Goal: Communication & Community: Connect with others

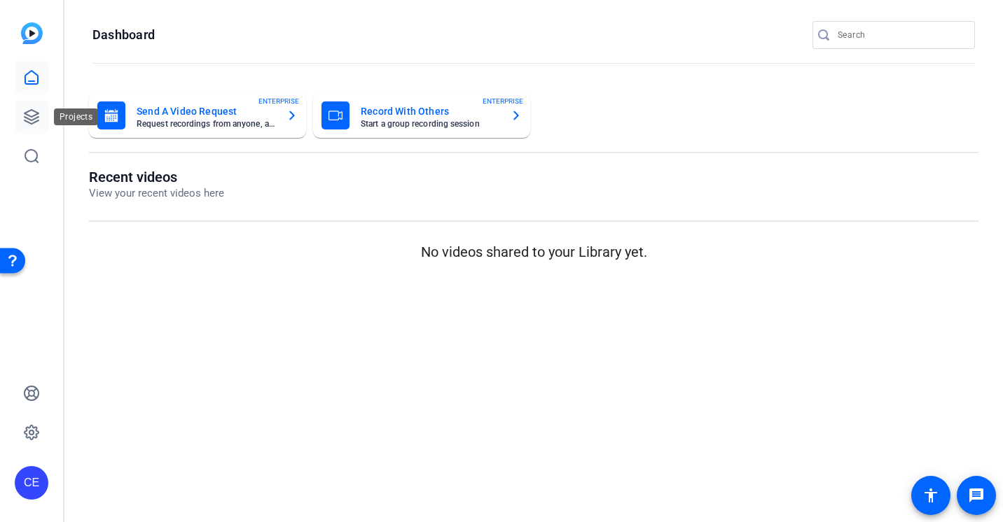
click at [36, 116] on icon at bounding box center [31, 117] width 17 height 17
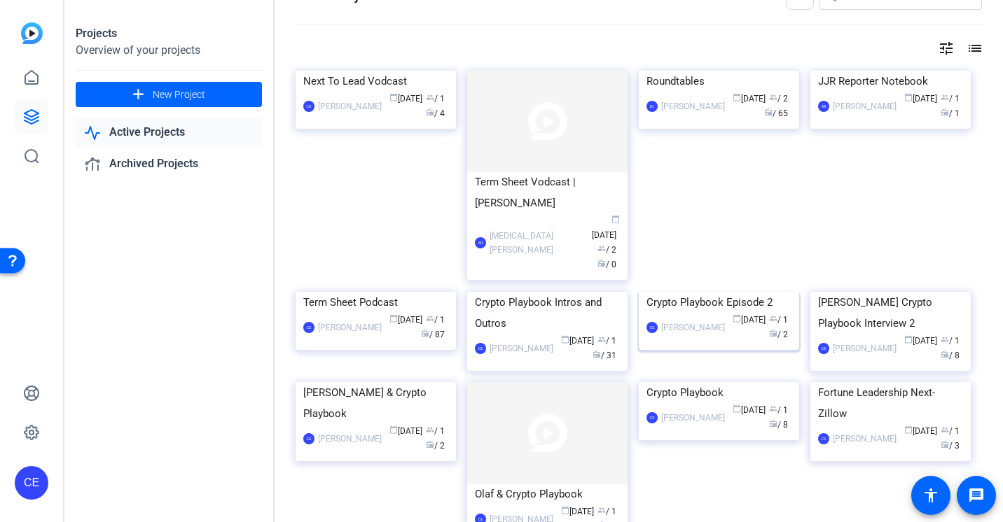
scroll to position [37, 0]
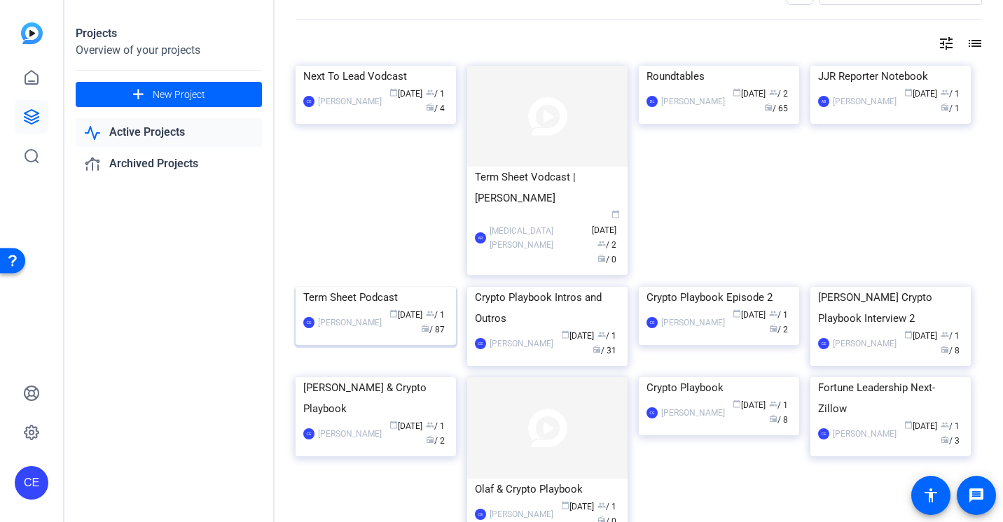
click at [340, 308] on div "Term Sheet Podcast" at bounding box center [375, 297] width 145 height 21
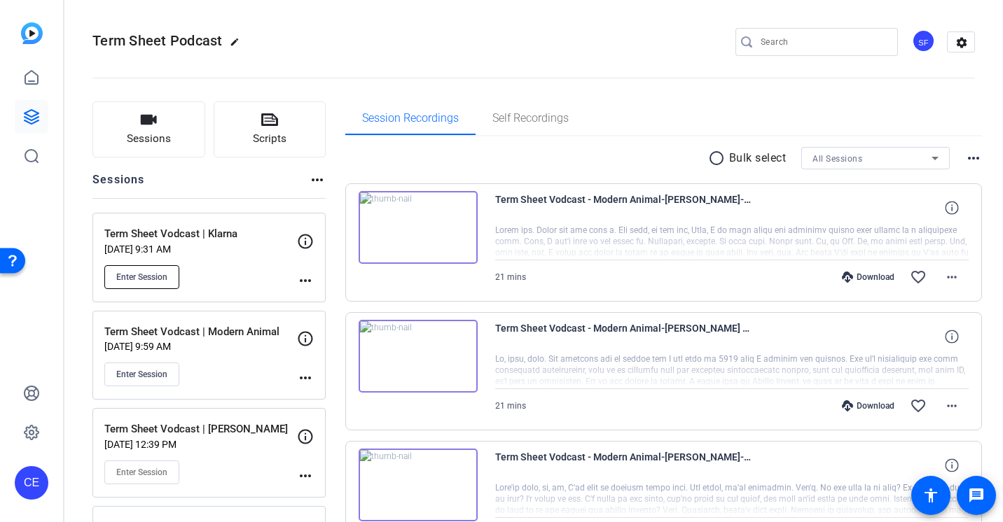
click at [159, 279] on span "Enter Session" at bounding box center [141, 277] width 51 height 11
click at [152, 272] on span "Enter Session" at bounding box center [141, 277] width 51 height 11
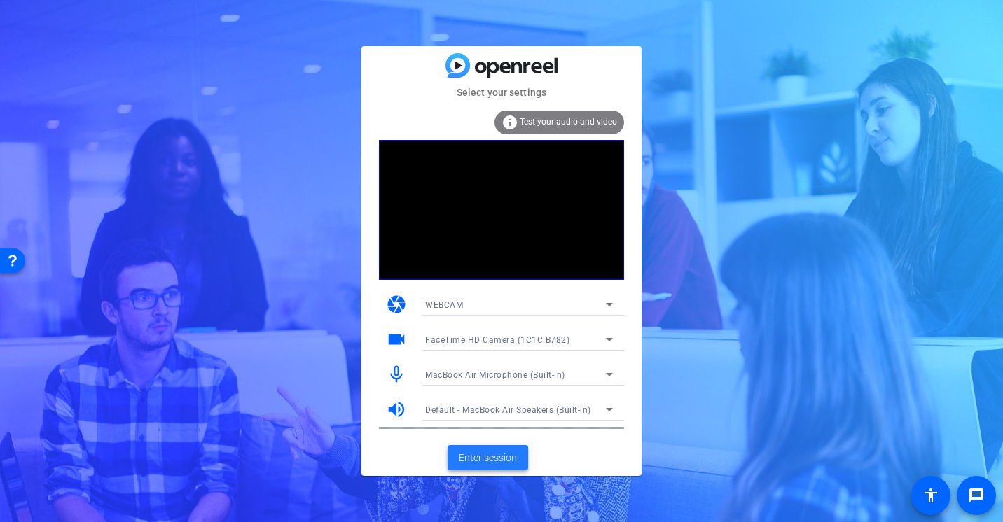
click at [477, 451] on span "Enter session" at bounding box center [488, 458] width 58 height 15
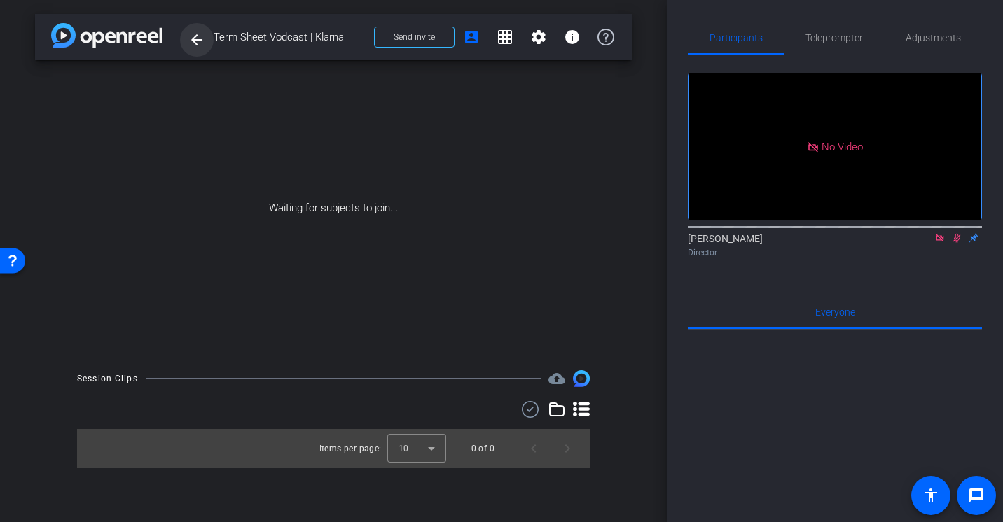
click at [194, 47] on mat-icon "arrow_back" at bounding box center [196, 40] width 17 height 17
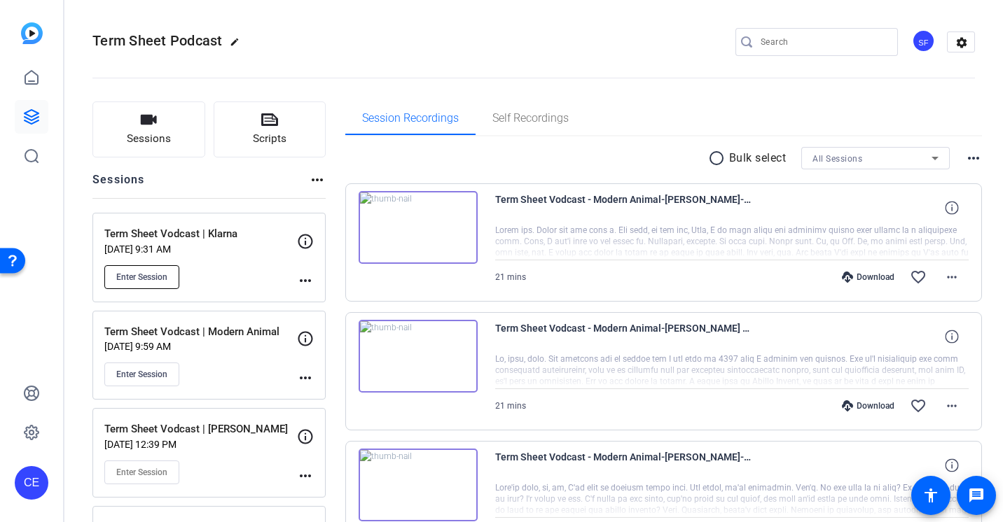
click at [160, 270] on button "Enter Session" at bounding box center [141, 277] width 75 height 24
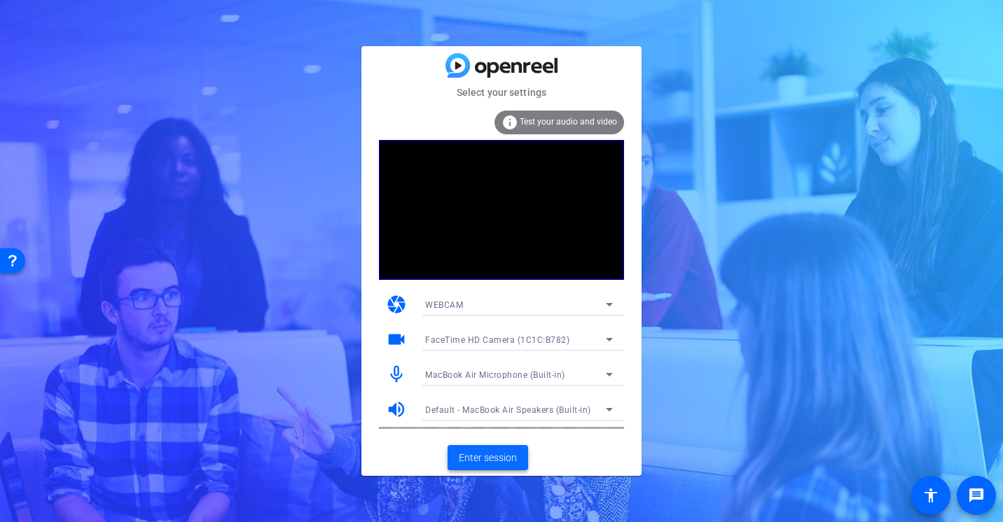
click at [489, 451] on span "Enter session" at bounding box center [488, 458] width 58 height 15
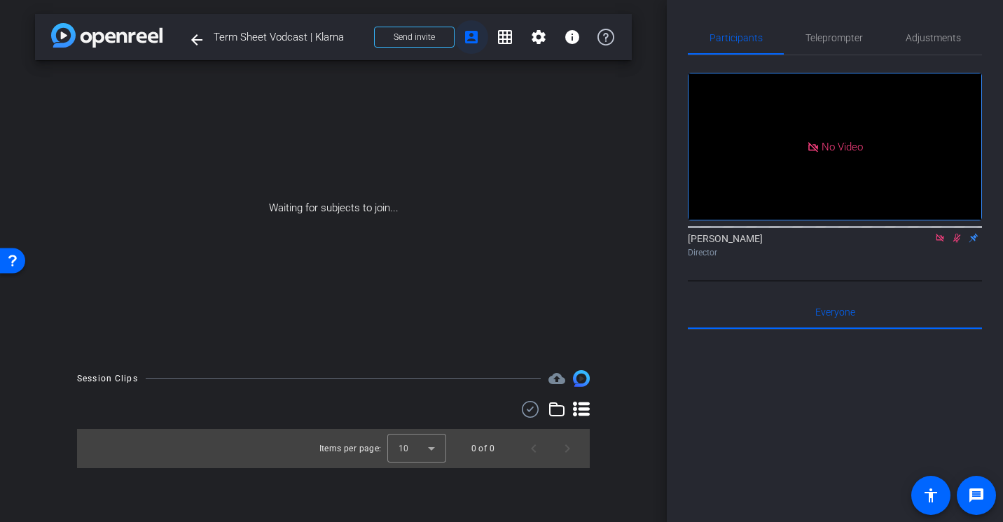
click at [468, 36] on mat-icon "account_box" at bounding box center [471, 37] width 17 height 17
click at [538, 39] on mat-icon "settings" at bounding box center [538, 37] width 17 height 17
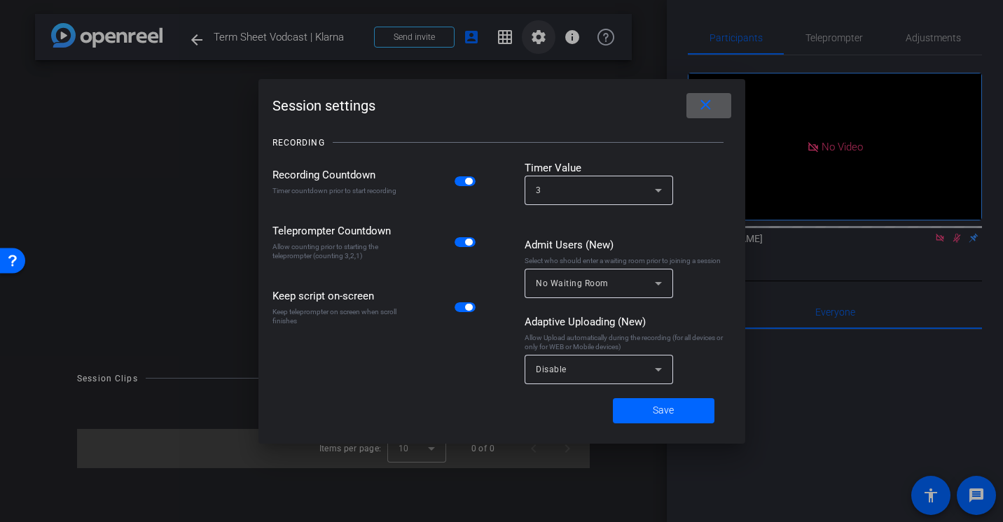
click at [538, 39] on div at bounding box center [501, 261] width 1003 height 522
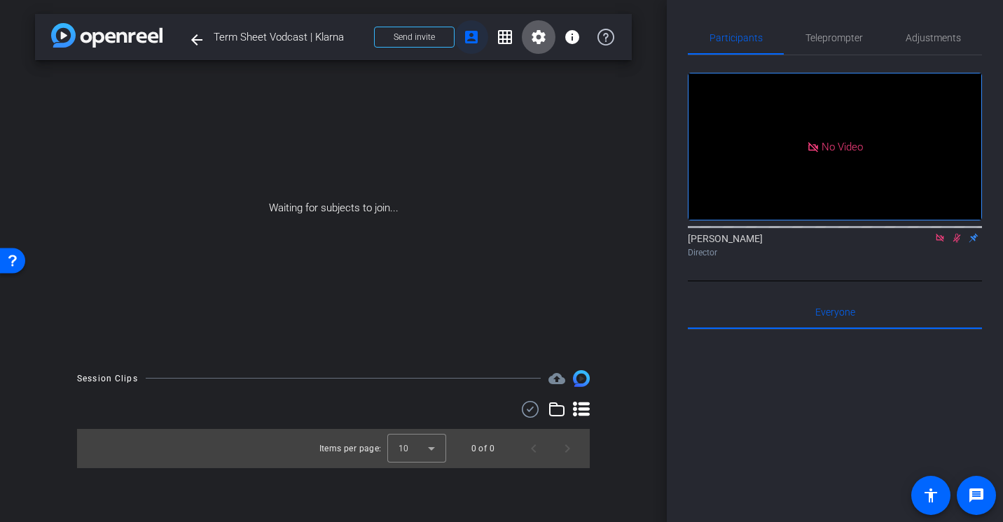
click at [471, 36] on mat-icon "account_box" at bounding box center [471, 37] width 17 height 17
click at [432, 39] on span "Send invite" at bounding box center [413, 37] width 41 height 11
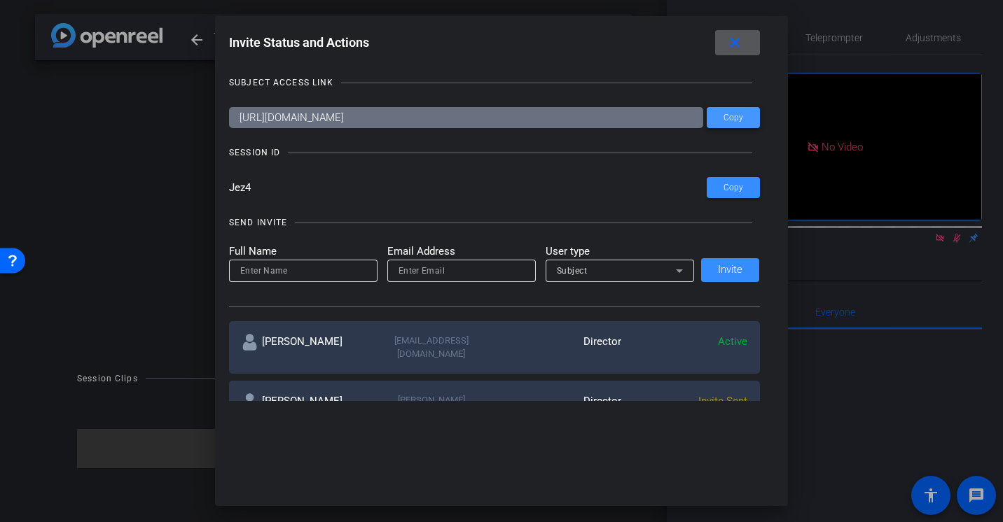
click at [743, 123] on span at bounding box center [732, 118] width 53 height 34
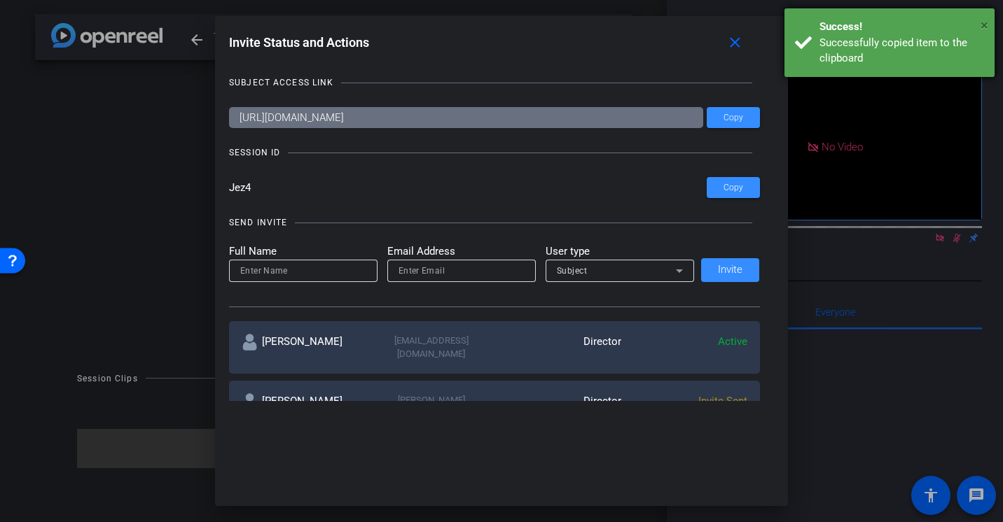
click at [983, 25] on span "×" at bounding box center [984, 25] width 8 height 17
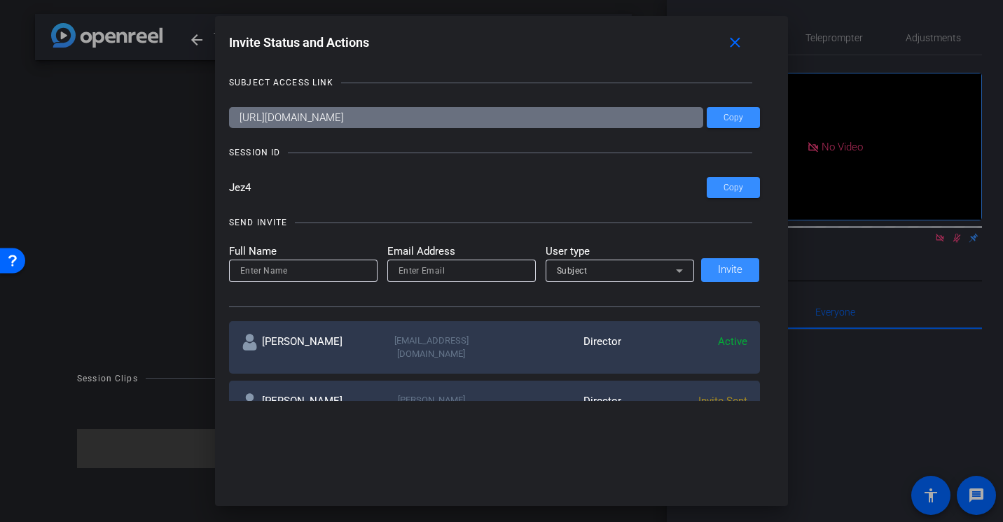
scroll to position [271, 0]
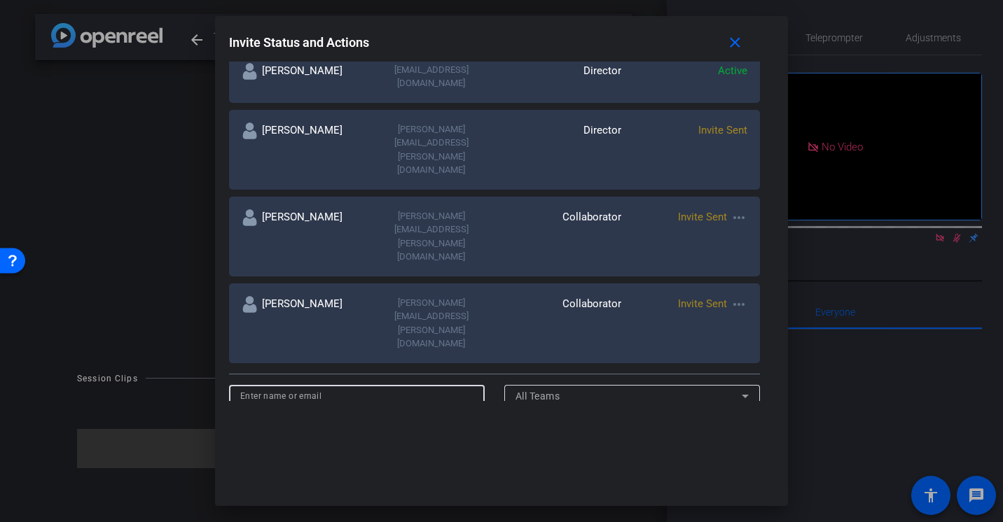
click at [450, 388] on input at bounding box center [356, 396] width 233 height 17
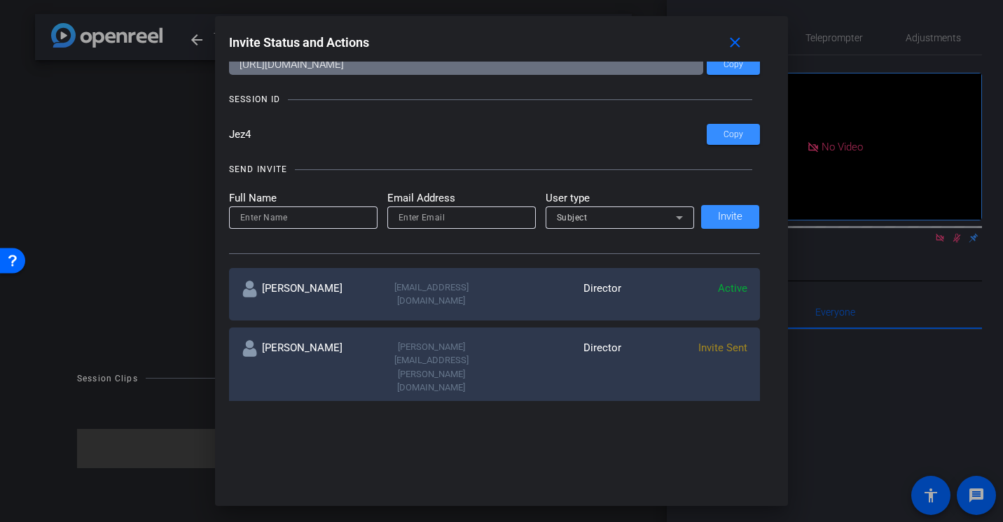
scroll to position [0, 0]
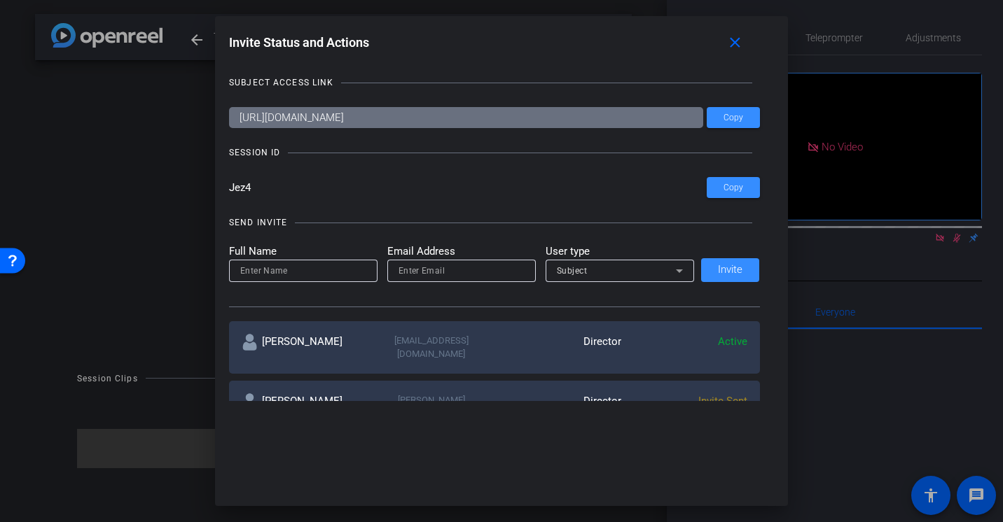
click at [307, 271] on input at bounding box center [303, 271] width 126 height 17
click at [442, 277] on input "email" at bounding box center [461, 271] width 126 height 17
paste input "Filippa Bolz"
type input "Filippa Bolz"
click at [282, 269] on input at bounding box center [303, 271] width 126 height 17
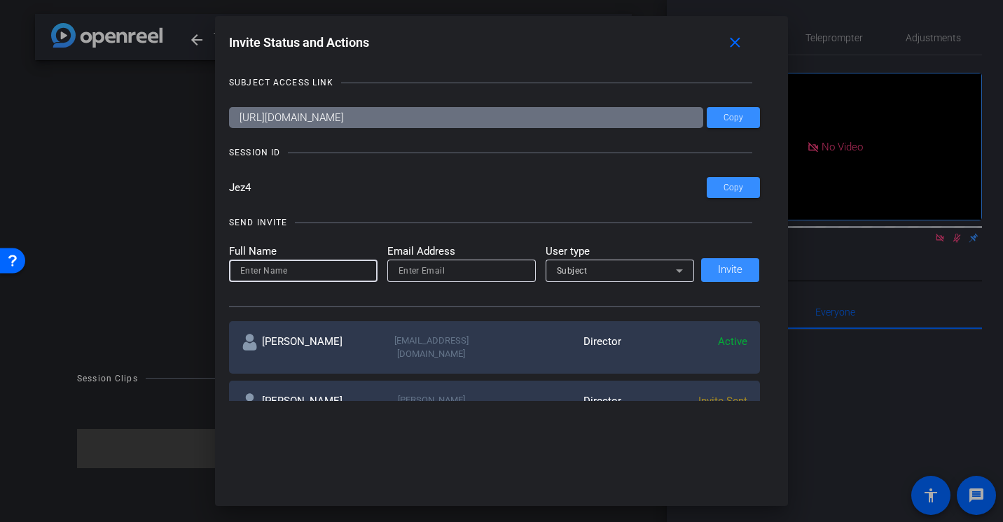
paste input "Filippa Bolz"
type input "Filippa Bolz"
click at [424, 267] on input "email" at bounding box center [461, 271] width 126 height 17
paste input "filippa.bolz@klarna.com"
type input "filippa.bolz@klarna.com"
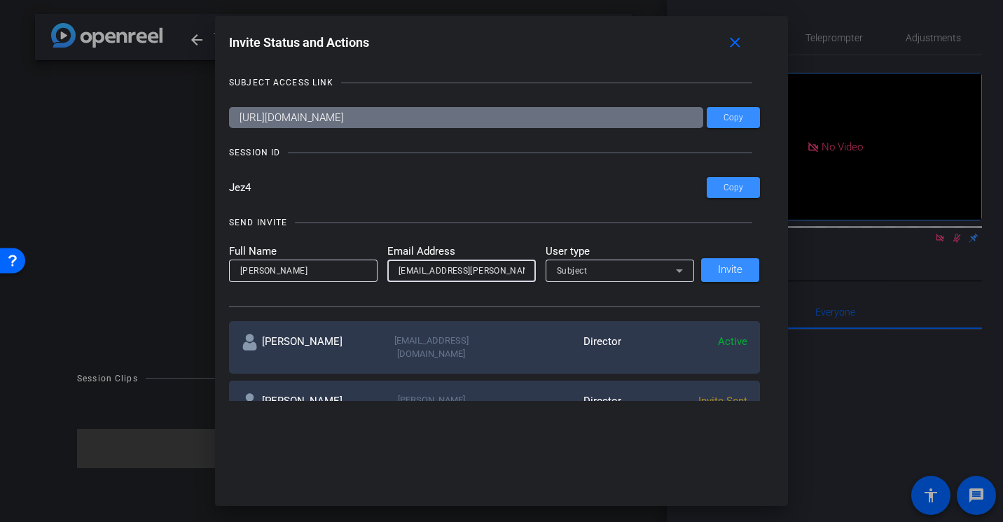
click at [587, 267] on div "Subject" at bounding box center [616, 271] width 119 height 18
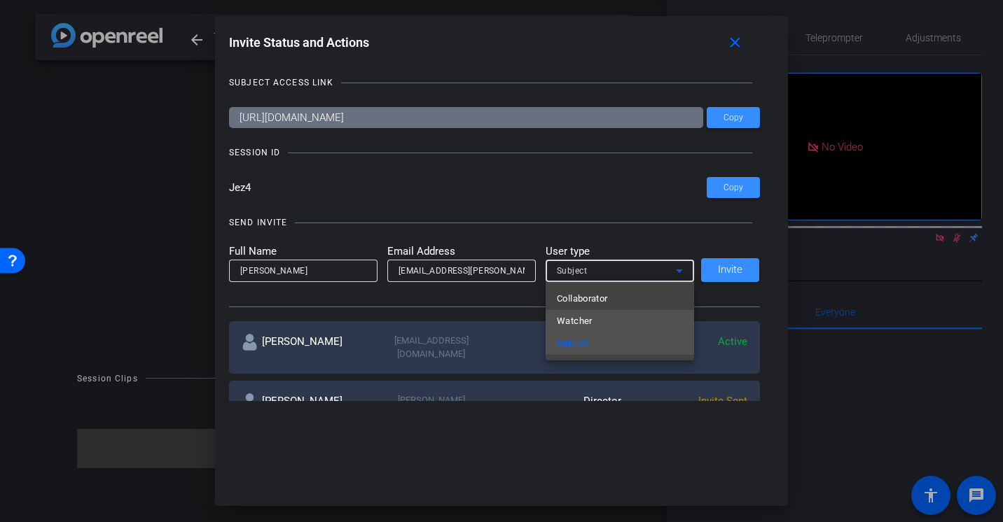
click at [600, 314] on mat-option "Watcher" at bounding box center [619, 321] width 148 height 22
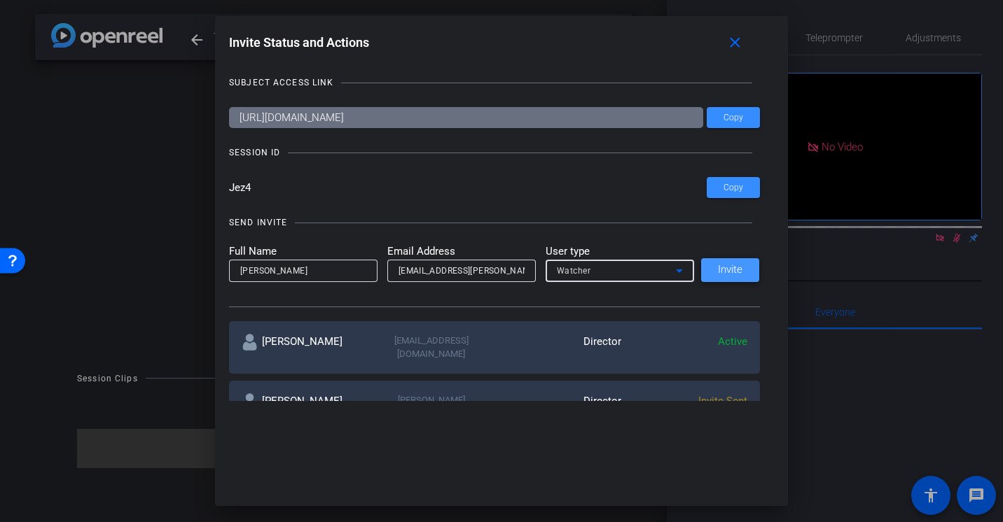
click at [727, 273] on span "Invite" at bounding box center [730, 270] width 25 height 11
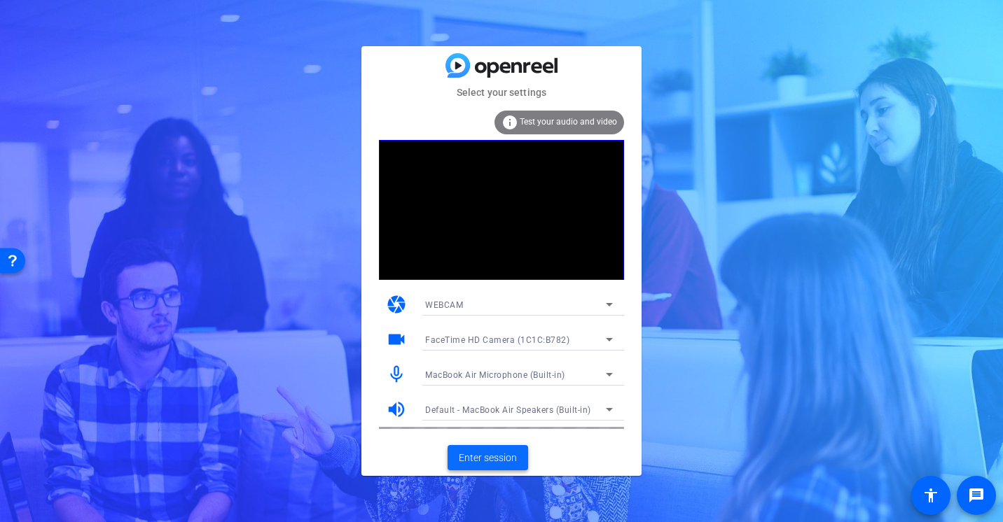
click at [494, 456] on span "Enter session" at bounding box center [488, 458] width 58 height 15
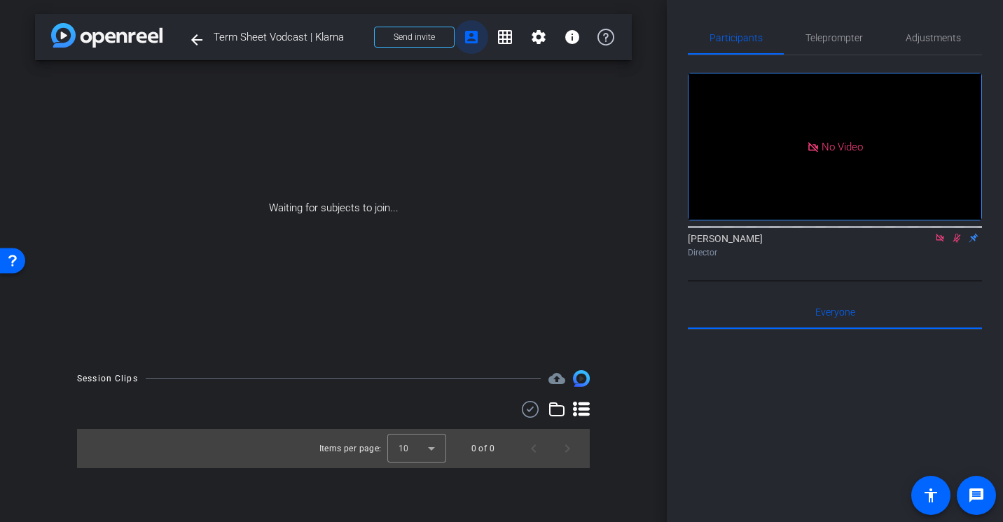
click at [471, 41] on mat-icon "account_box" at bounding box center [471, 37] width 17 height 17
click at [428, 40] on span "Send invite" at bounding box center [413, 37] width 41 height 11
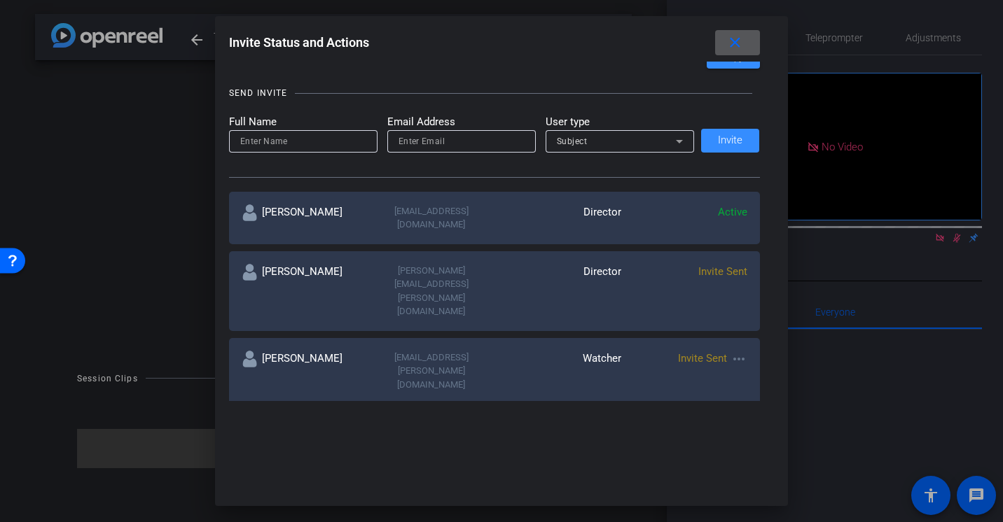
scroll to position [238, 0]
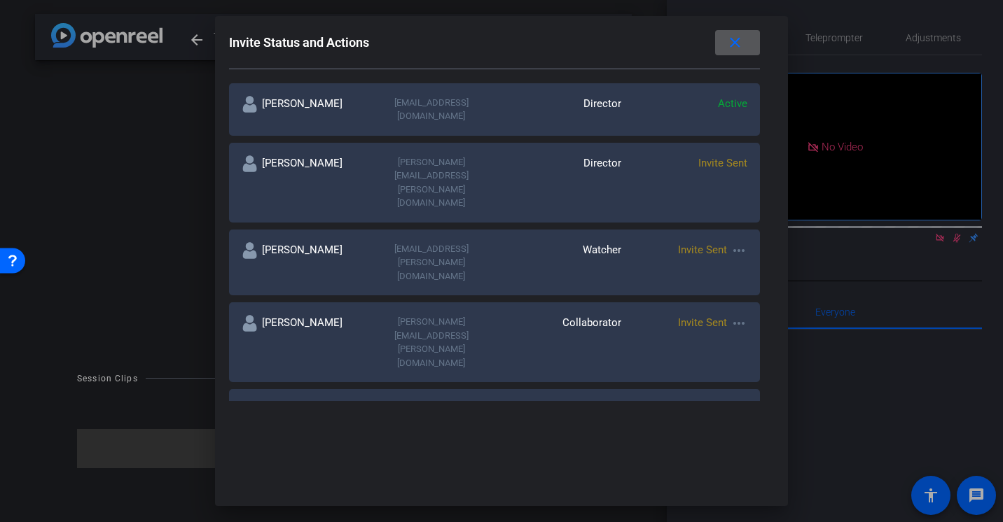
click at [739, 242] on mat-icon "more_horiz" at bounding box center [738, 250] width 17 height 17
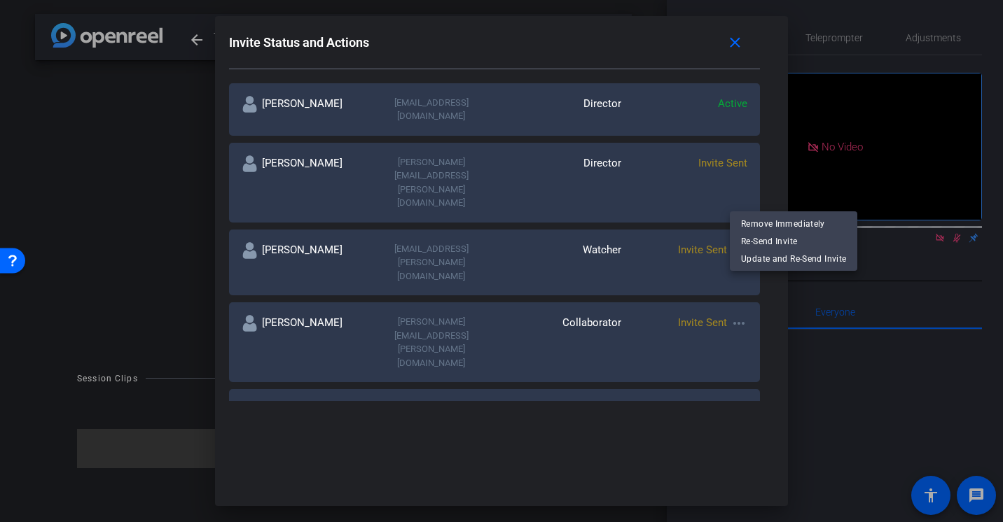
click at [739, 201] on div at bounding box center [501, 261] width 1003 height 522
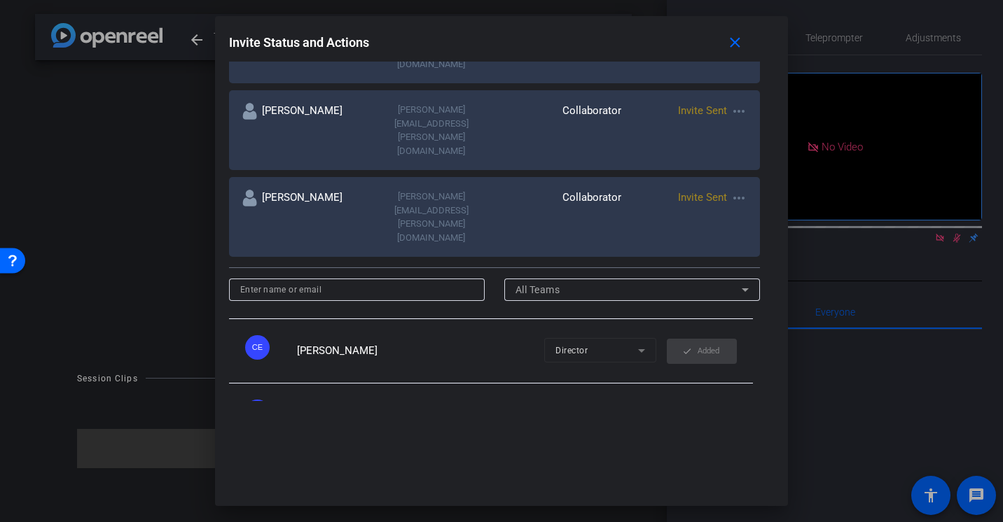
scroll to position [178, 0]
click at [161, 277] on div at bounding box center [501, 261] width 1003 height 522
